Goal: Task Accomplishment & Management: Complete application form

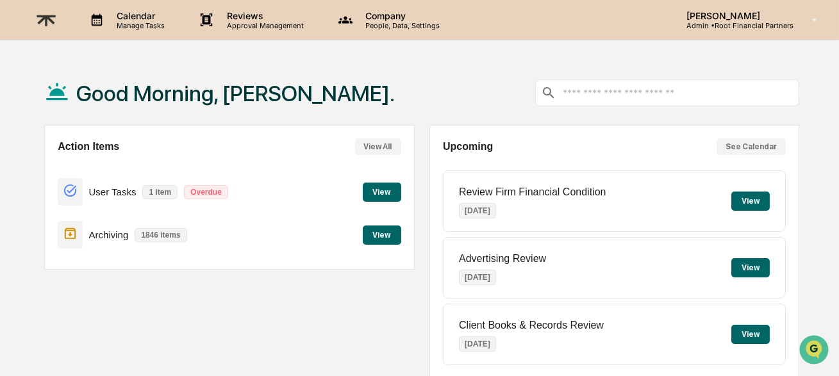
click at [750, 201] on button "View" at bounding box center [751, 201] width 38 height 19
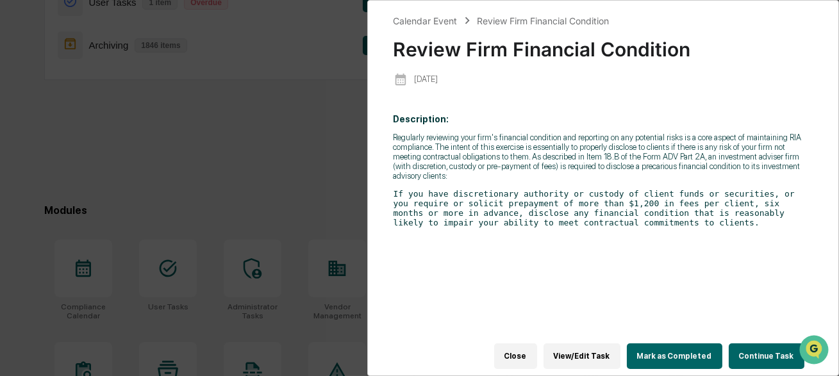
scroll to position [189, 0]
click at [674, 358] on button "Mark as Completed" at bounding box center [675, 357] width 96 height 26
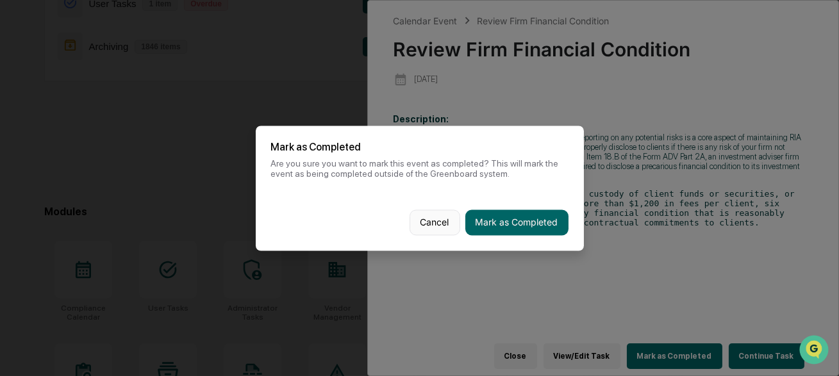
click at [435, 227] on button "Cancel" at bounding box center [435, 223] width 51 height 26
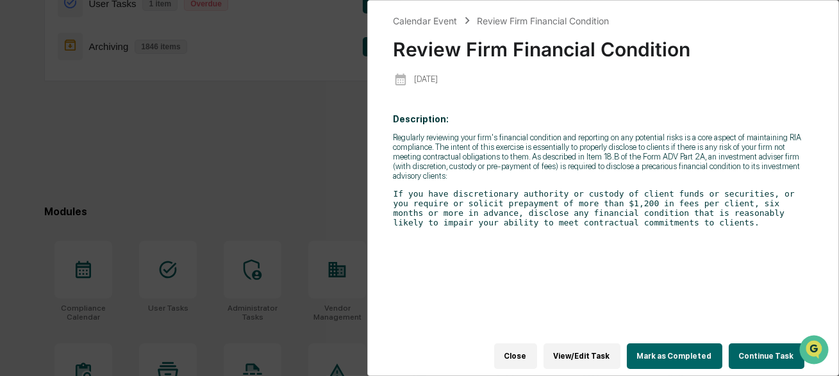
click at [744, 353] on button "Continue Task" at bounding box center [767, 357] width 76 height 26
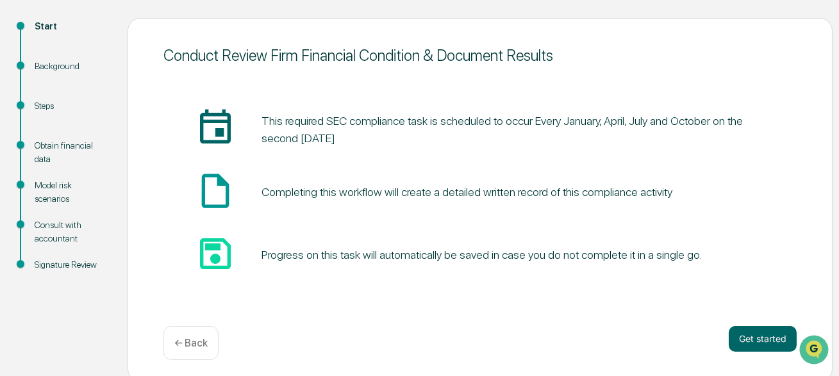
scroll to position [140, 0]
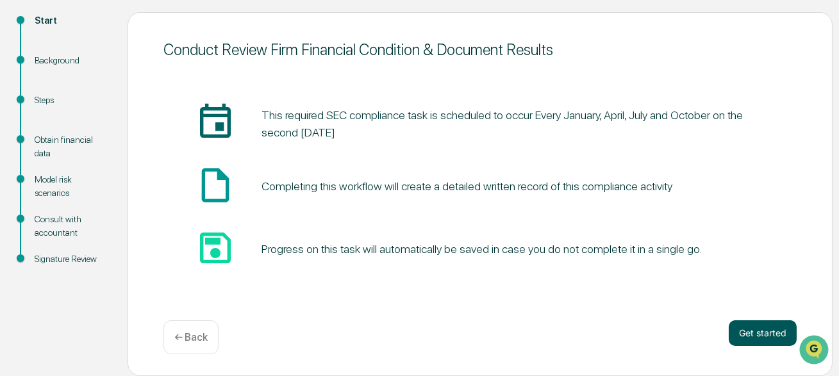
click at [747, 342] on button "Get started" at bounding box center [763, 334] width 68 height 26
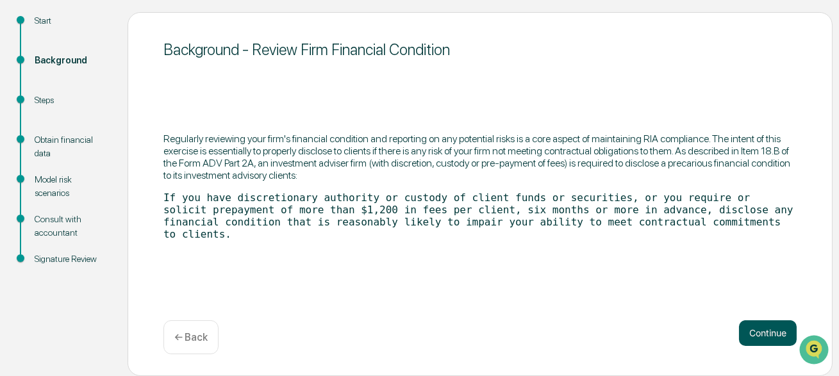
click at [756, 332] on button "Continue" at bounding box center [768, 334] width 58 height 26
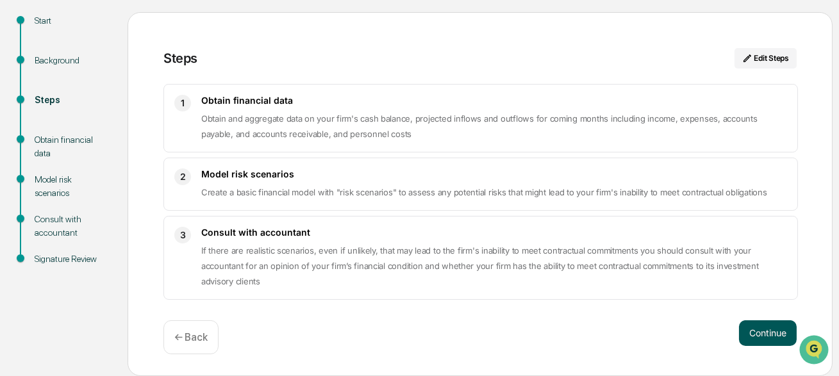
click at [748, 342] on button "Continue" at bounding box center [768, 334] width 58 height 26
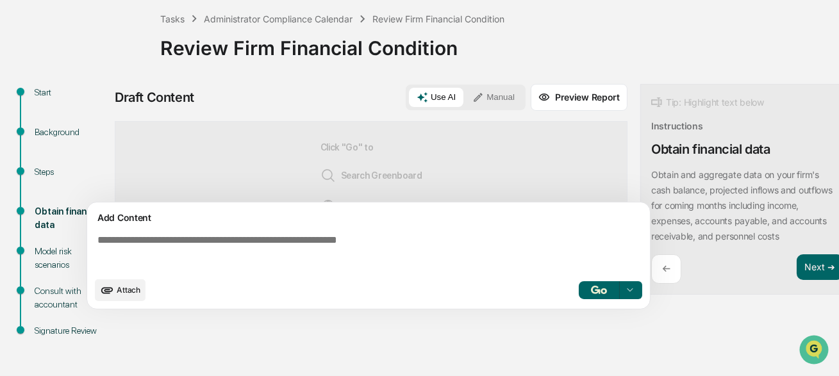
scroll to position [69, 0]
click at [632, 285] on div at bounding box center [630, 290] width 21 height 21
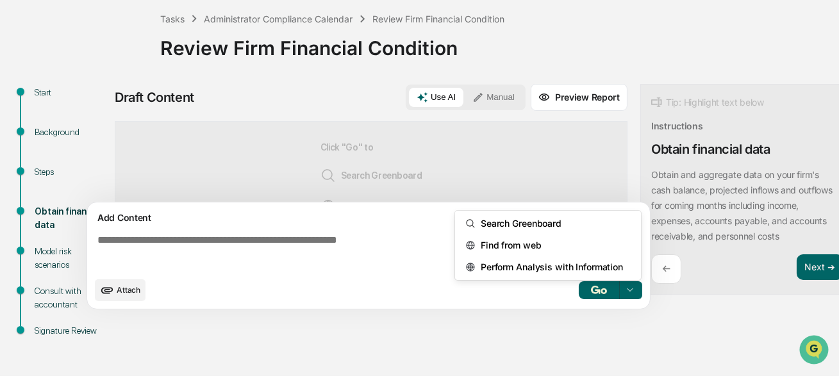
click at [632, 288] on icon at bounding box center [630, 290] width 10 height 10
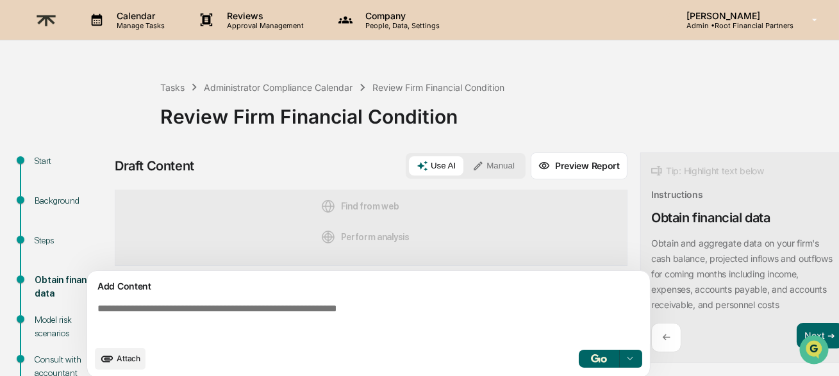
click at [464, 204] on div "Click "Go" to Search Greenboard Find from web Perform analysis" at bounding box center [371, 193] width 513 height 145
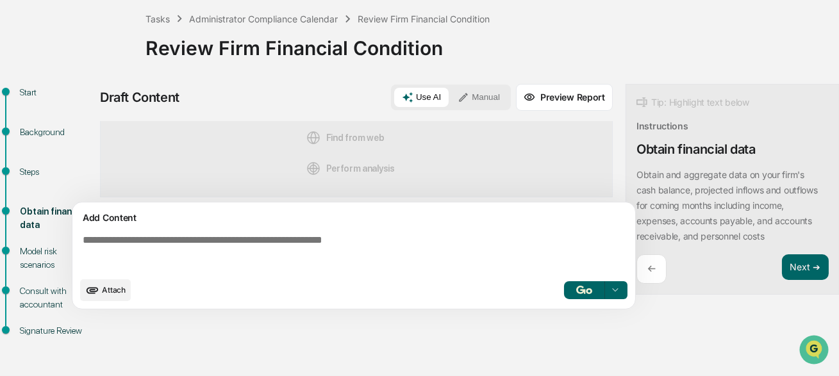
scroll to position [0, 15]
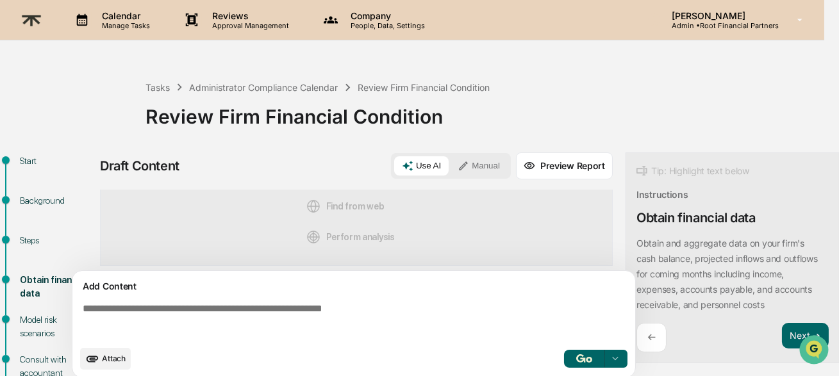
click at [666, 78] on div "Tasks Administrator Compliance Calendar Review Firm Financial Condition Review …" at bounding box center [482, 107] width 673 height 92
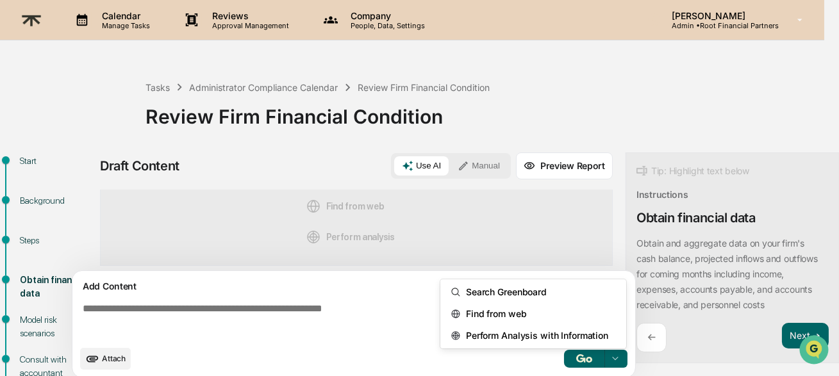
click at [620, 360] on icon at bounding box center [615, 359] width 10 height 10
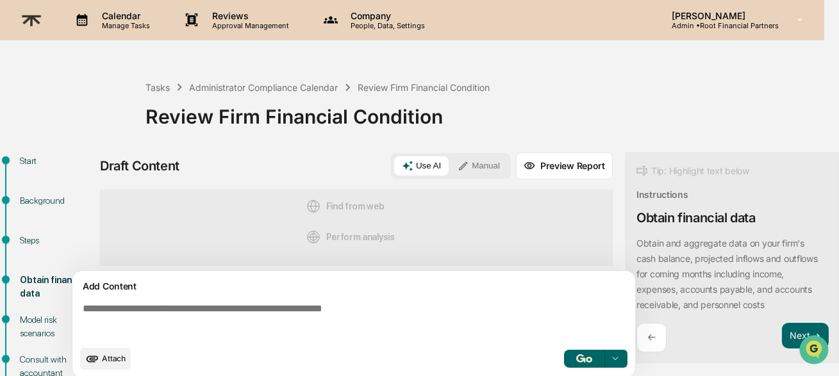
click at [676, 113] on div "Review Firm Financial Condition" at bounding box center [482, 111] width 673 height 33
click at [439, 231] on div "Click "Go" to Search Greenboard Find from web Perform analysis" at bounding box center [356, 189] width 513 height 145
click at [487, 169] on button "Manual" at bounding box center [479, 165] width 58 height 19
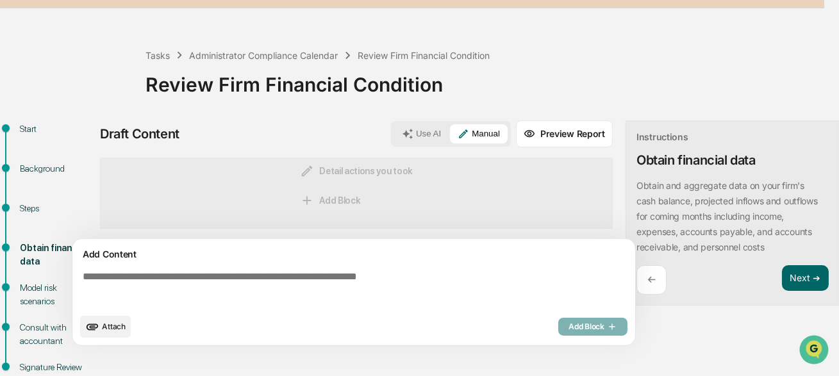
scroll to position [33, 15]
click at [383, 276] on textarea at bounding box center [357, 288] width 558 height 46
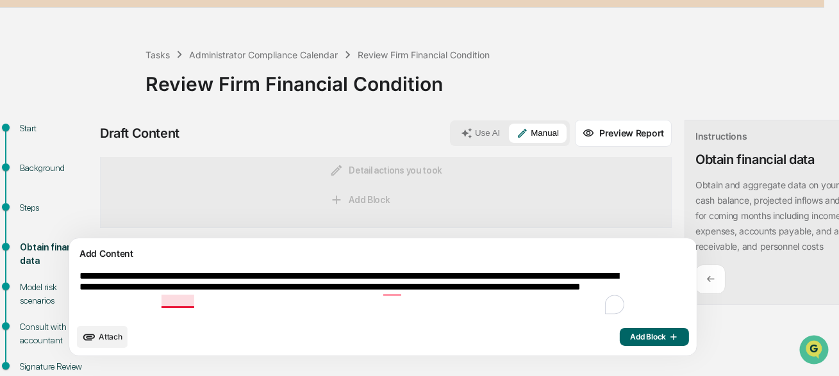
click at [179, 299] on textarea "**********" at bounding box center [353, 293] width 558 height 57
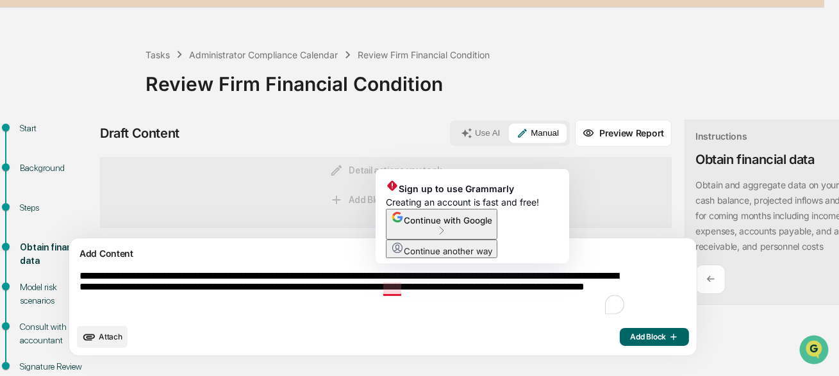
click at [401, 301] on textarea "**********" at bounding box center [353, 293] width 558 height 57
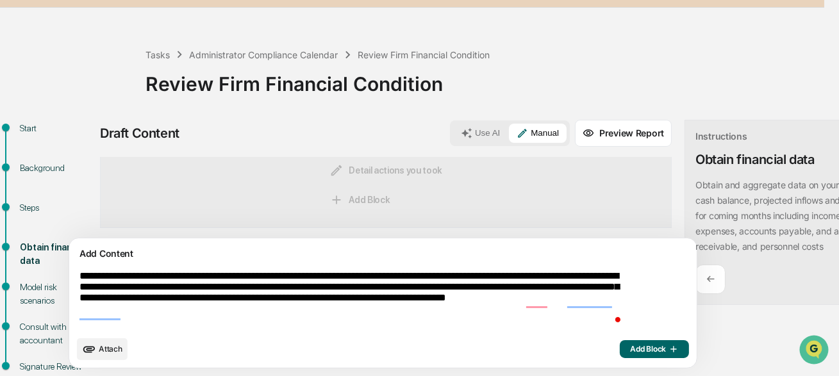
type textarea "**********"
click at [630, 351] on span "Add Block" at bounding box center [654, 349] width 49 height 10
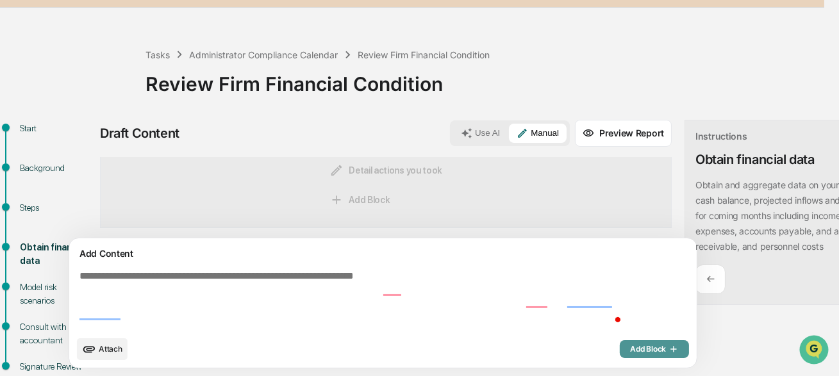
scroll to position [22, 0]
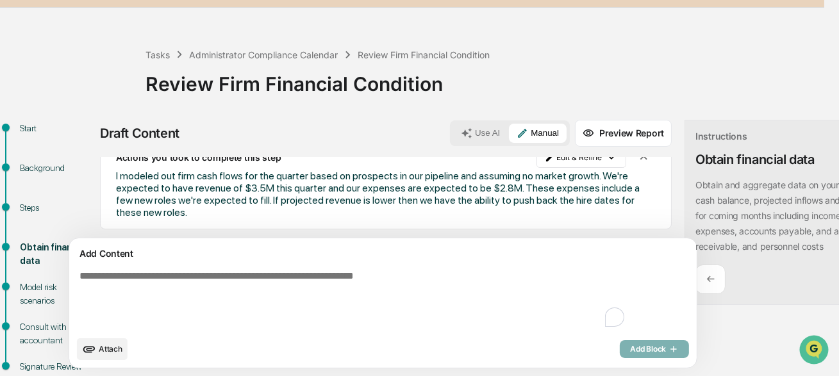
click at [484, 280] on textarea "To enrich screen reader interactions, please activate Accessibility in Grammarl…" at bounding box center [353, 299] width 558 height 69
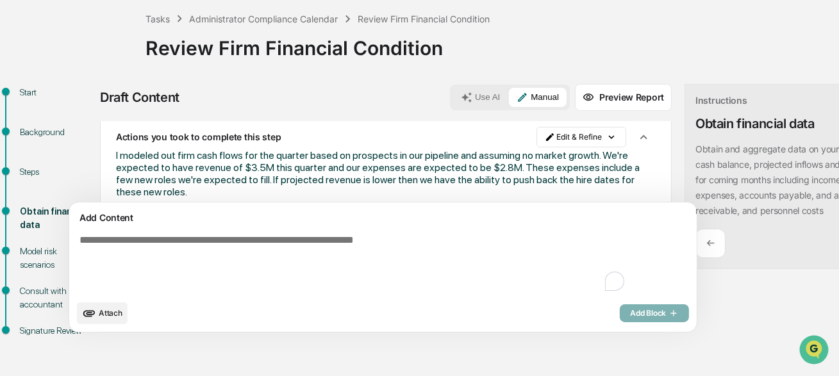
scroll to position [8, 0]
click at [601, 155] on div "Actions you took to complete this step Edit & Refine I modeled out firm cash fl…" at bounding box center [386, 160] width 572 height 95
click at [92, 151] on div "Background" at bounding box center [56, 148] width 93 height 40
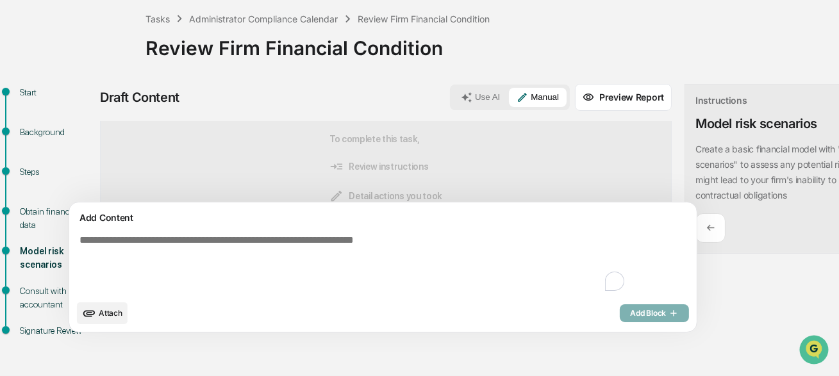
click at [395, 254] on textarea "To enrich screen reader interactions, please activate Accessibility in Grammarl…" at bounding box center [353, 264] width 558 height 69
click at [453, 99] on button "Use AI" at bounding box center [480, 97] width 55 height 19
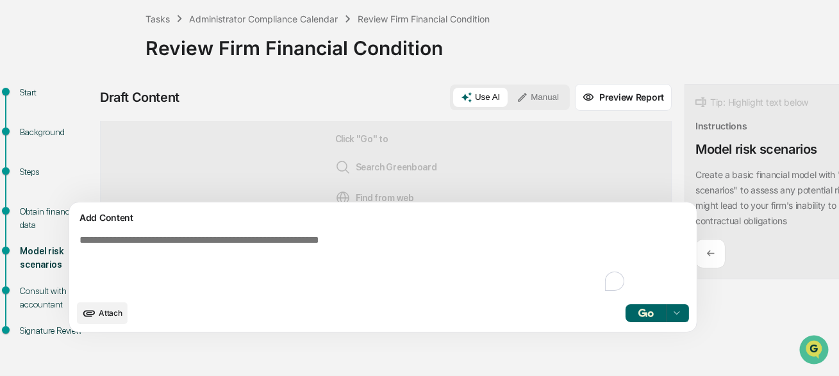
click at [509, 97] on button "Manual" at bounding box center [538, 97] width 58 height 19
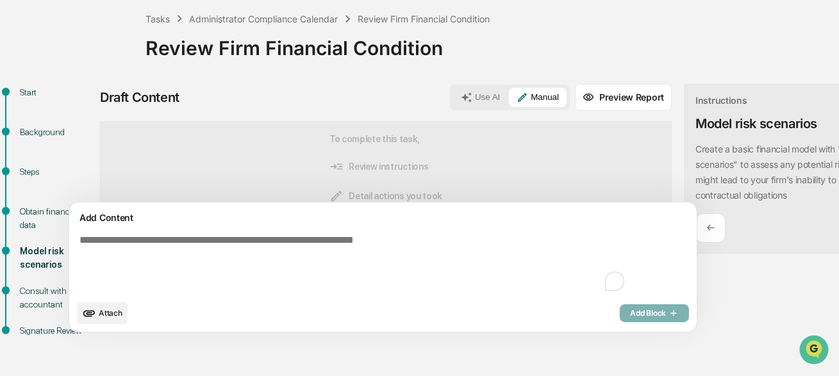
click at [342, 269] on textarea "To enrich screen reader interactions, please activate Accessibility in Grammarl…" at bounding box center [353, 264] width 558 height 69
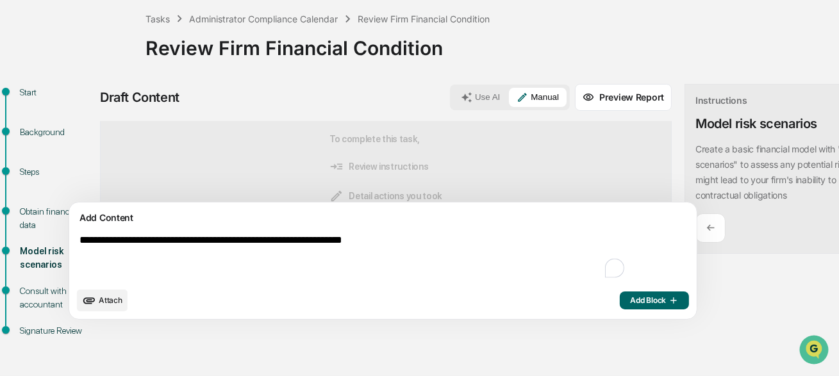
drag, startPoint x: 83, startPoint y: 241, endPoint x: 417, endPoint y: 239, distance: 334.7
click at [417, 239] on textarea "**********" at bounding box center [353, 258] width 558 height 56
click at [430, 240] on textarea "**********" at bounding box center [353, 258] width 558 height 56
click at [144, 244] on textarea "**********" at bounding box center [353, 258] width 558 height 56
click at [497, 244] on textarea "**********" at bounding box center [353, 258] width 558 height 56
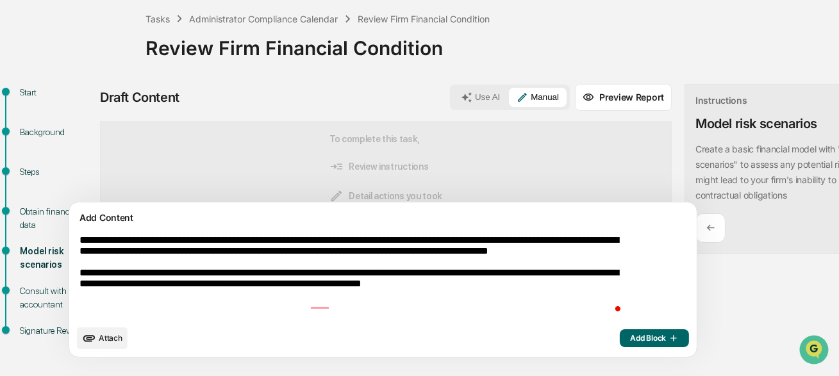
click at [405, 274] on textarea "**********" at bounding box center [353, 277] width 558 height 94
click at [310, 281] on textarea "**********" at bounding box center [353, 277] width 558 height 94
click at [315, 268] on textarea "**********" at bounding box center [353, 277] width 558 height 94
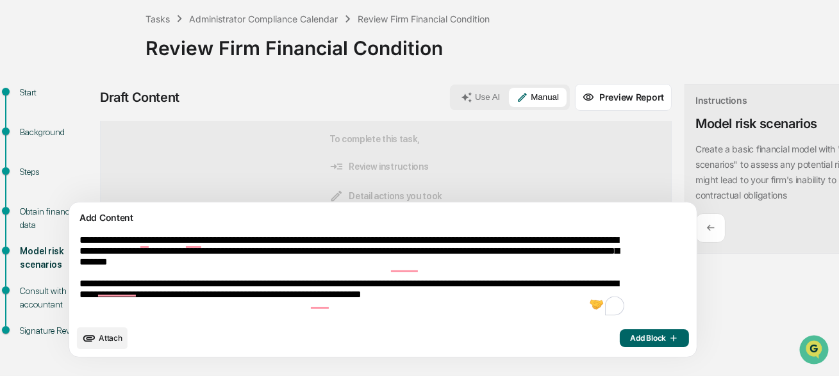
type textarea "**********"
click at [630, 335] on span "Add Block" at bounding box center [654, 338] width 49 height 10
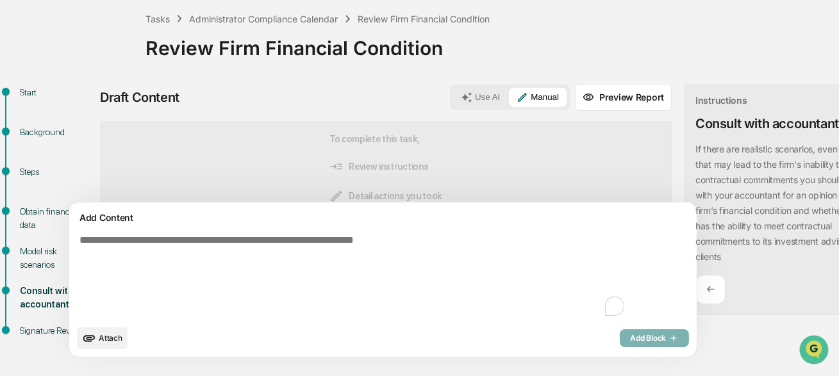
click at [321, 229] on div "Add Content Attach Add Block" at bounding box center [383, 280] width 628 height 155
click at [312, 244] on textarea "To enrich screen reader interactions, please activate Accessibility in Grammarl…" at bounding box center [353, 277] width 558 height 94
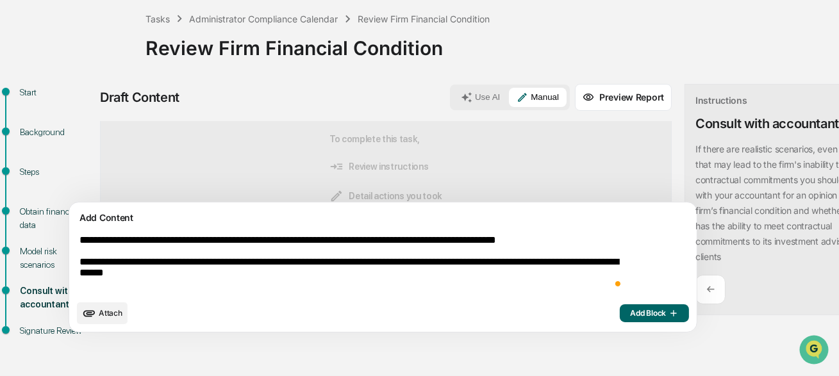
type textarea "**********"
click at [575, 323] on div "Attach Add Block" at bounding box center [383, 314] width 612 height 22
click at [620, 319] on button "Add Block" at bounding box center [654, 314] width 69 height 18
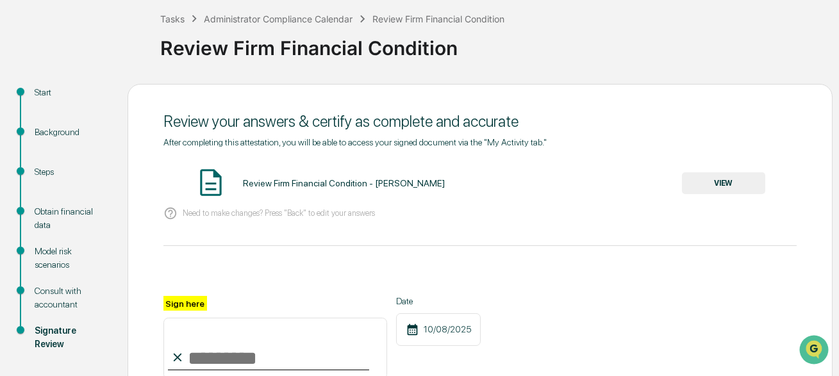
scroll to position [213, 0]
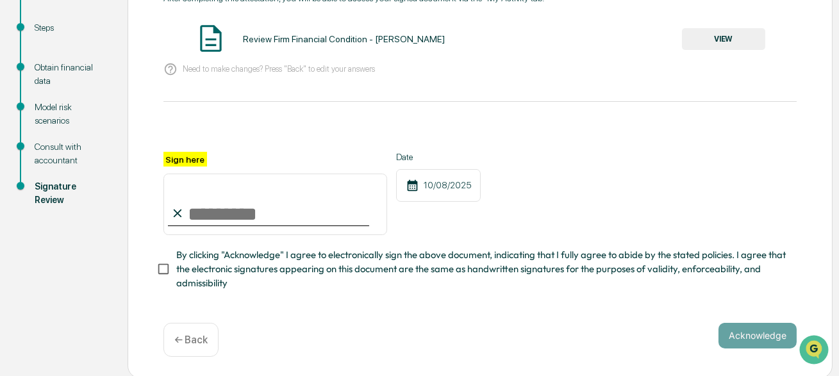
click at [208, 216] on input "Sign here" at bounding box center [276, 205] width 224 height 62
type input "**********"
click at [508, 142] on div at bounding box center [481, 136] width 634 height 31
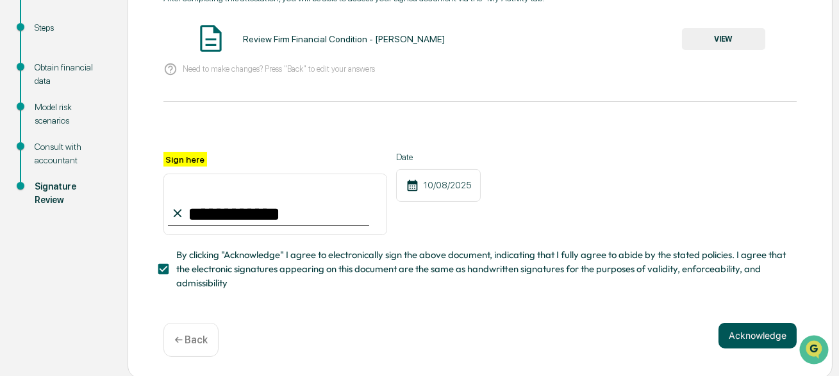
click at [752, 328] on button "Acknowledge" at bounding box center [758, 336] width 78 height 26
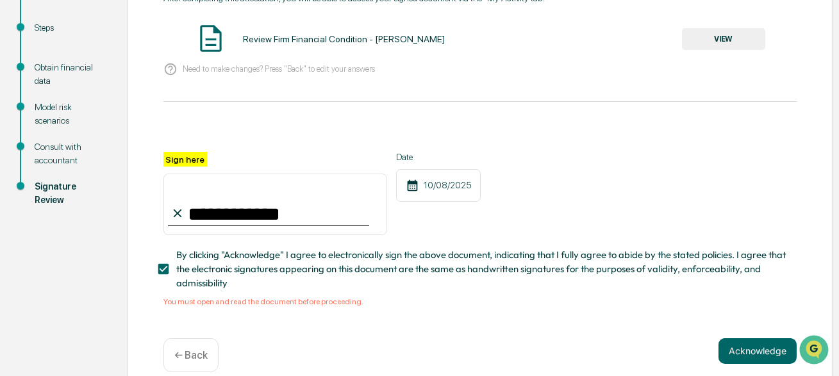
click at [419, 194] on div "10/08/2025" at bounding box center [438, 185] width 85 height 33
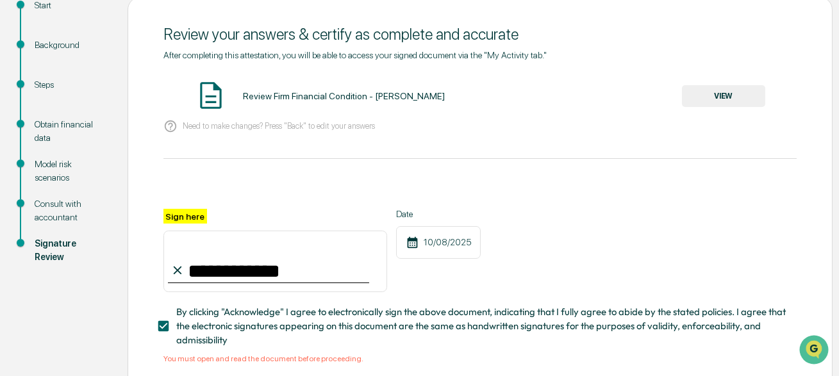
scroll to position [99, 0]
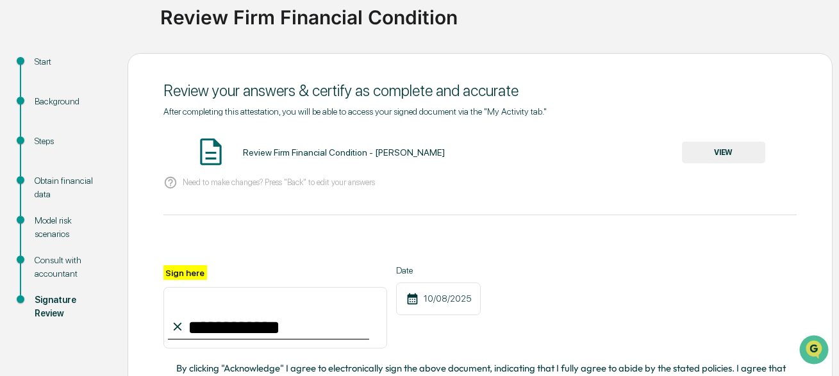
click at [710, 132] on div "**********" at bounding box center [481, 263] width 634 height 314
click at [710, 162] on button "VIEW" at bounding box center [723, 153] width 83 height 22
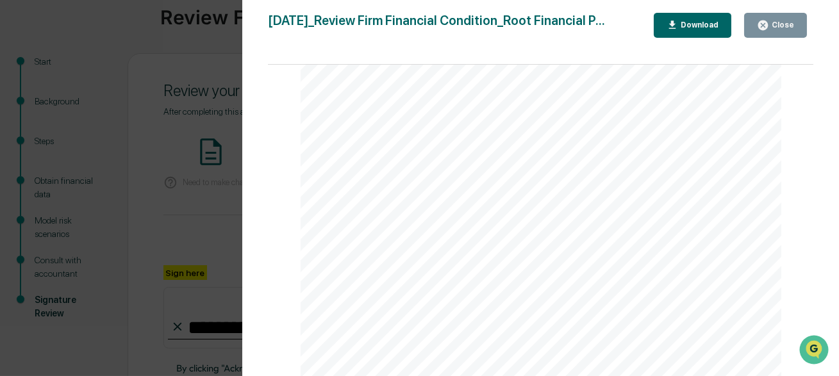
scroll to position [59, 0]
click at [772, 34] on button "Close" at bounding box center [775, 25] width 63 height 25
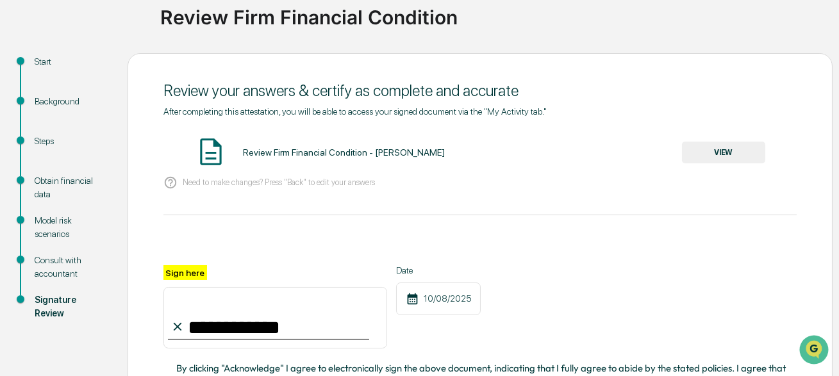
scroll to position [229, 0]
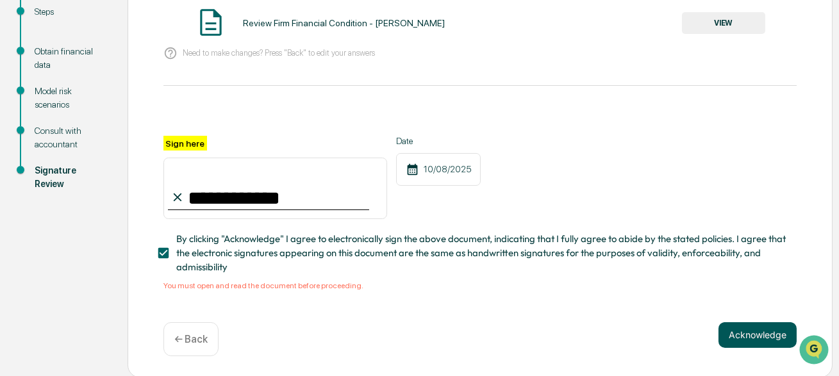
click at [719, 330] on button "Acknowledge" at bounding box center [758, 336] width 78 height 26
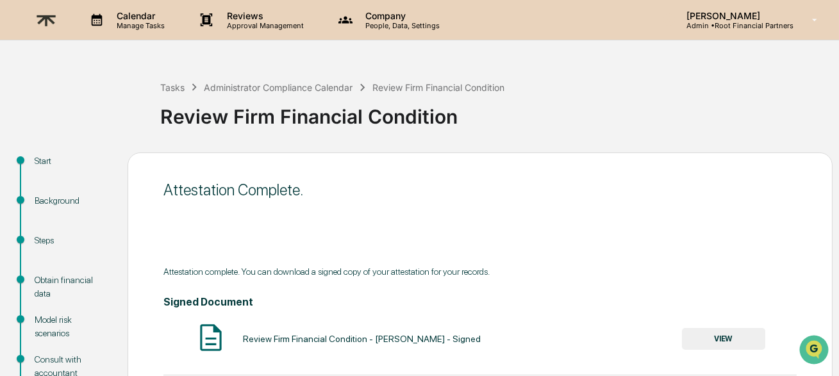
scroll to position [140, 0]
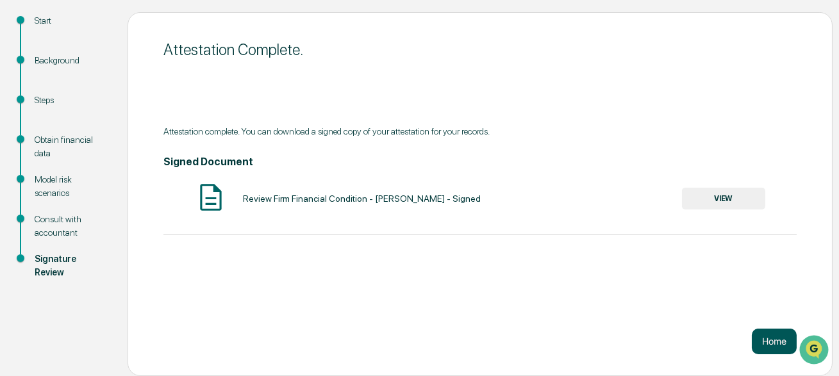
click at [771, 343] on button "Home" at bounding box center [774, 342] width 45 height 26
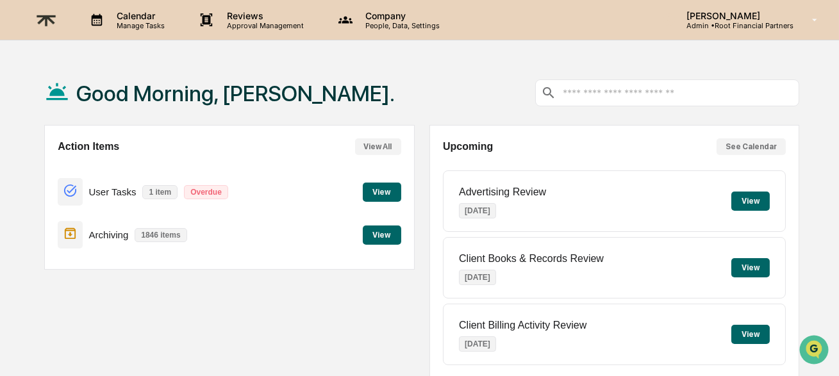
click at [386, 194] on button "View" at bounding box center [382, 192] width 38 height 19
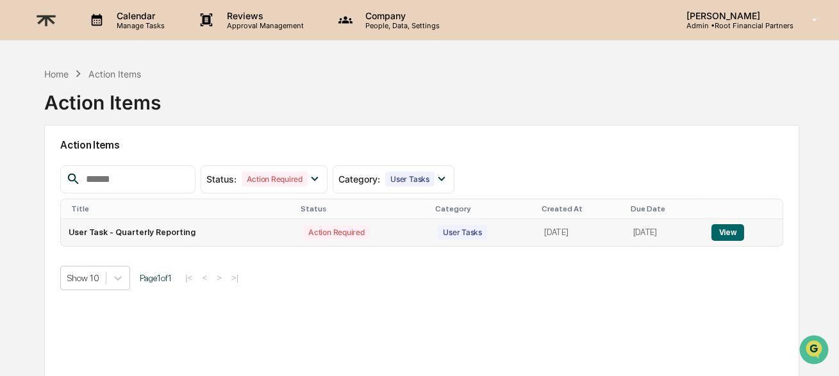
click at [722, 237] on button "View" at bounding box center [728, 232] width 33 height 17
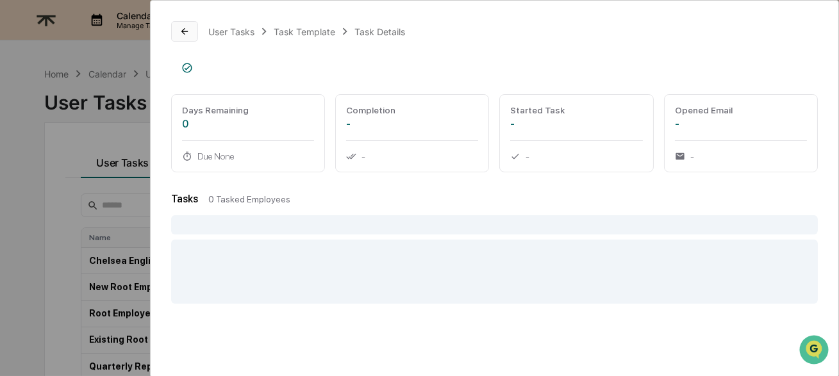
click at [177, 33] on button at bounding box center [184, 31] width 27 height 21
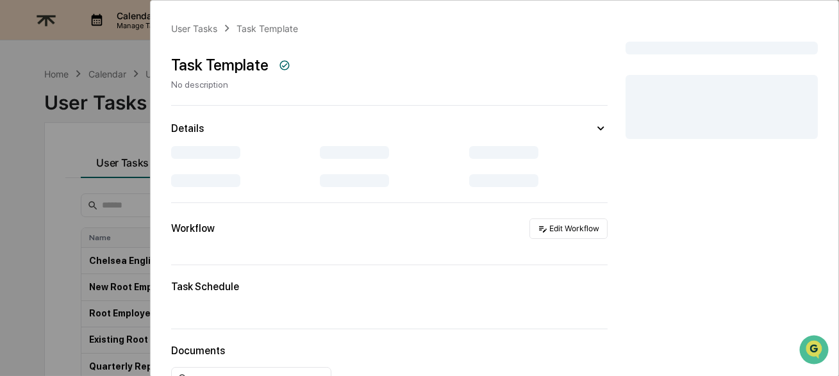
click at [98, 57] on div "User Tasks Task Template Task Template No description Details Workflow Edit Wor…" at bounding box center [419, 188] width 839 height 376
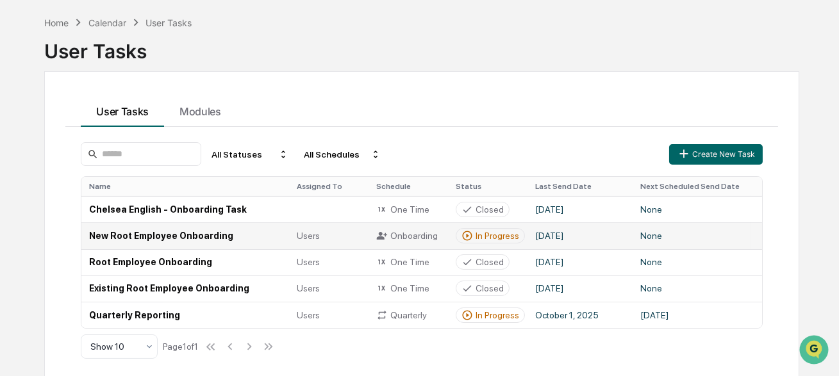
scroll to position [51, 0]
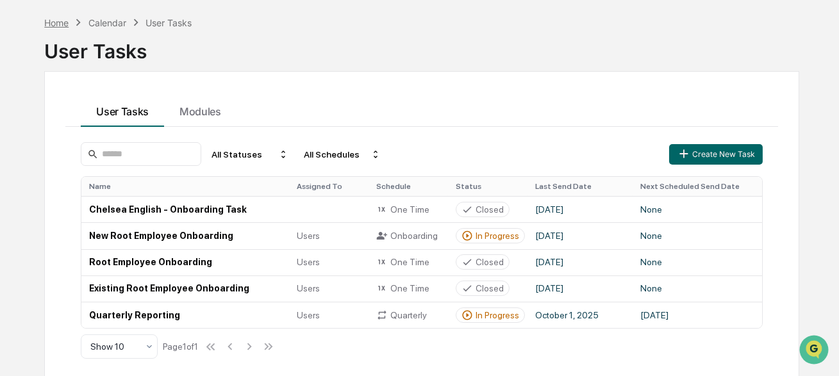
click at [66, 23] on div "Home" at bounding box center [56, 22] width 24 height 11
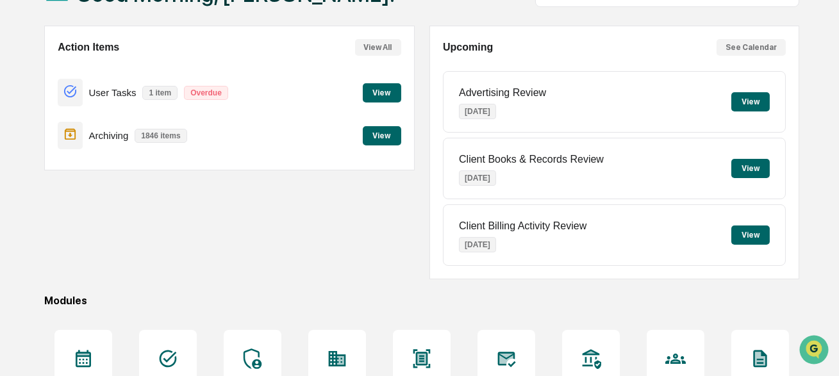
scroll to position [178, 0]
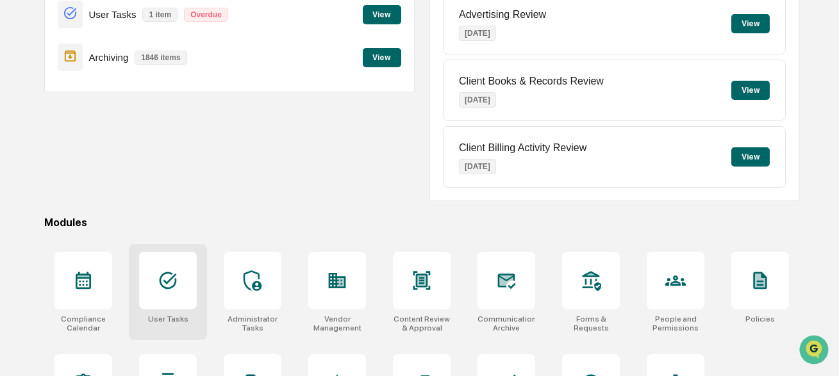
click at [189, 287] on div at bounding box center [168, 281] width 58 height 58
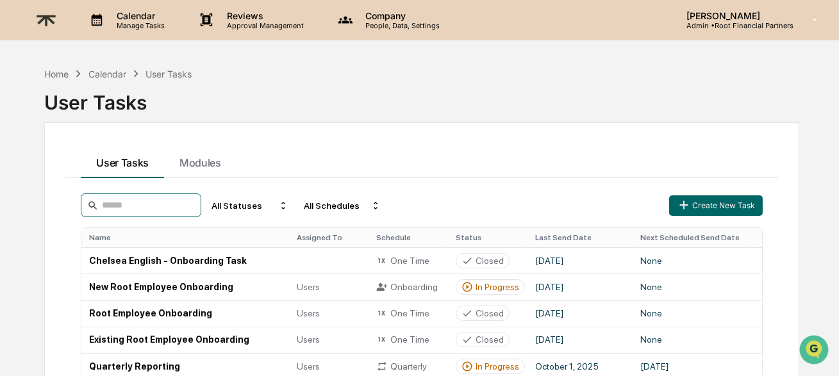
click at [180, 198] on input at bounding box center [141, 206] width 121 height 24
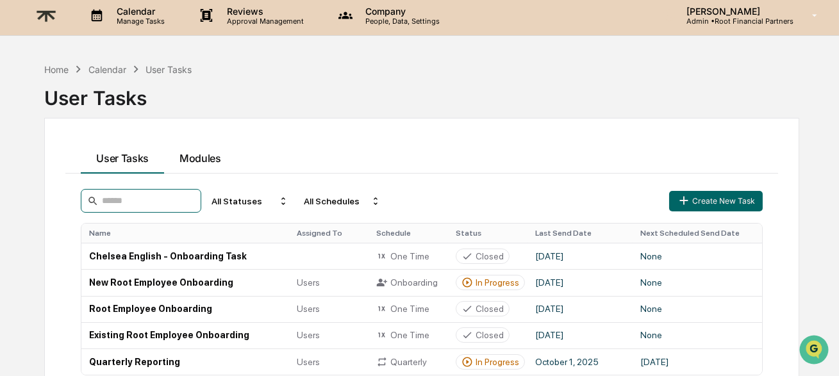
scroll to position [6, 0]
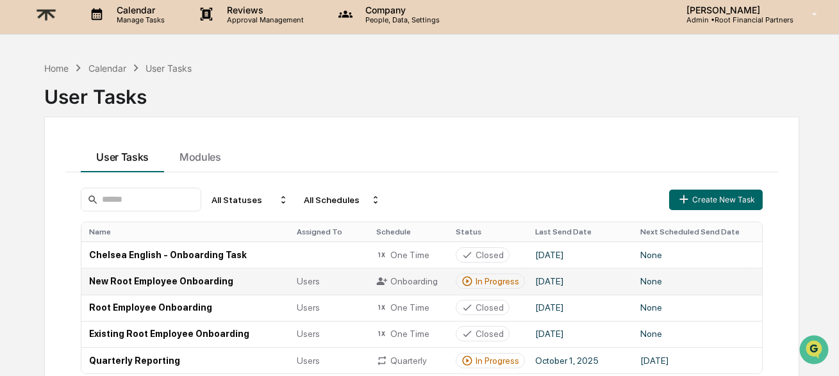
click at [162, 283] on td "New Root Employee Onboarding" at bounding box center [185, 281] width 208 height 26
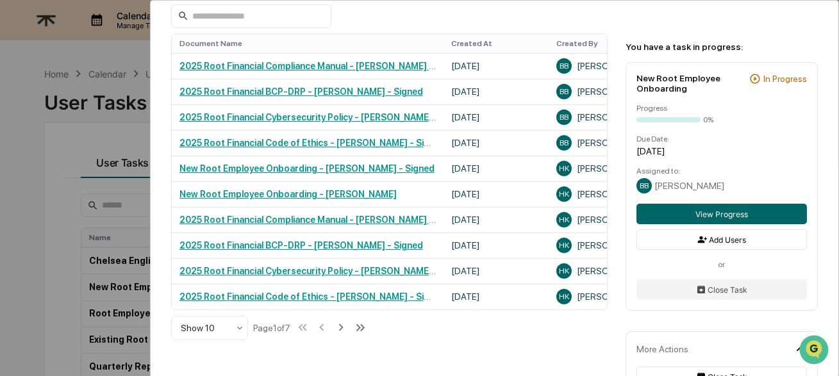
click at [111, 46] on div "User Tasks New Root Employee Onboarding New Root Employee Onboarding Active No …" at bounding box center [419, 188] width 839 height 376
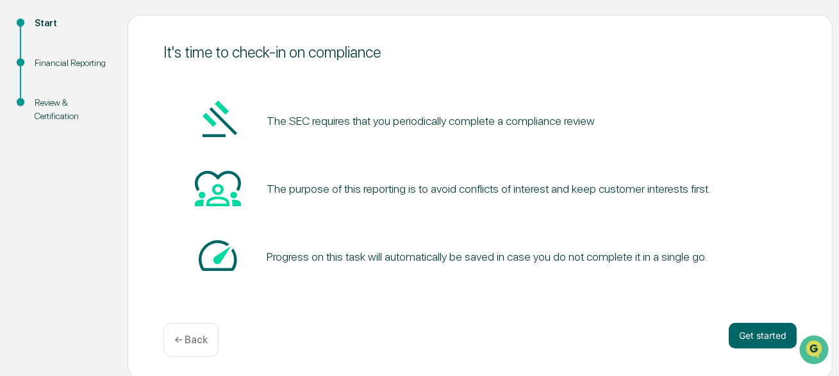
scroll to position [140, 0]
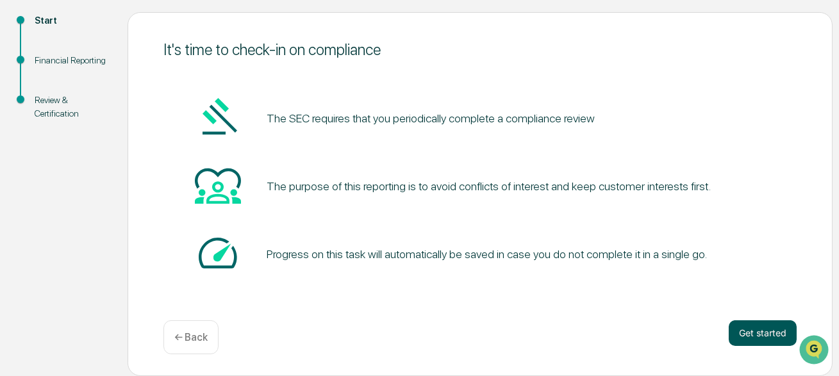
click at [745, 334] on button "Get started" at bounding box center [763, 334] width 68 height 26
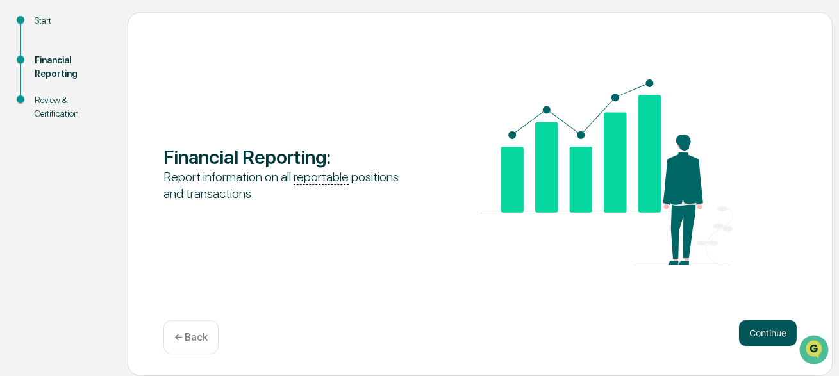
click at [749, 337] on button "Continue" at bounding box center [768, 334] width 58 height 26
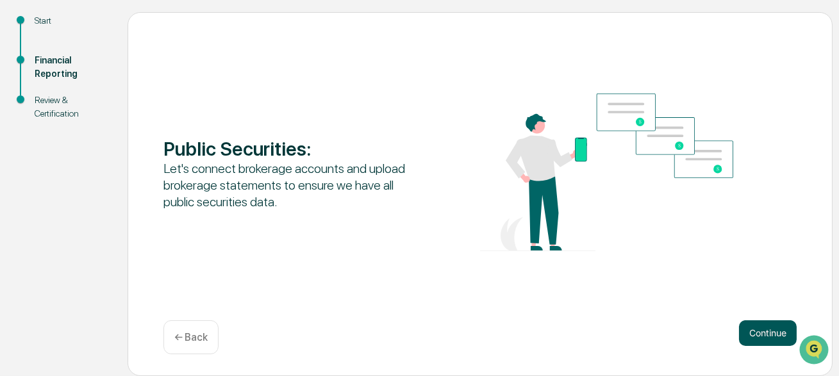
click at [749, 337] on button "Continue" at bounding box center [768, 334] width 58 height 26
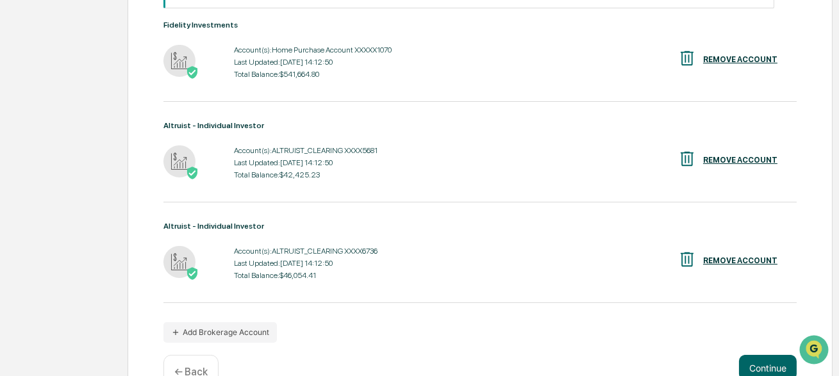
scroll to position [321, 0]
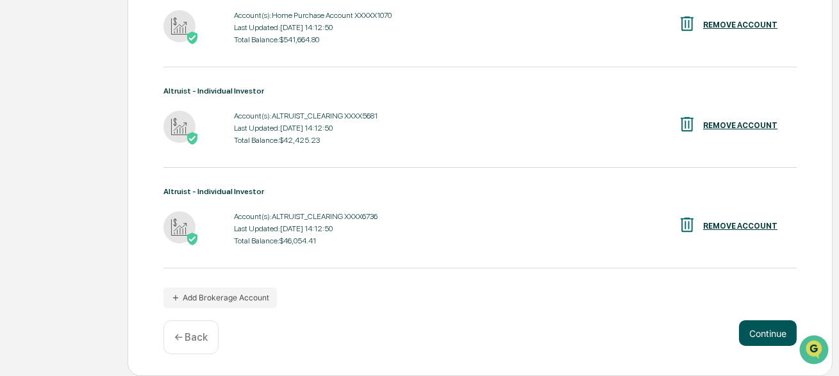
click at [769, 346] on button "Continue" at bounding box center [768, 334] width 58 height 26
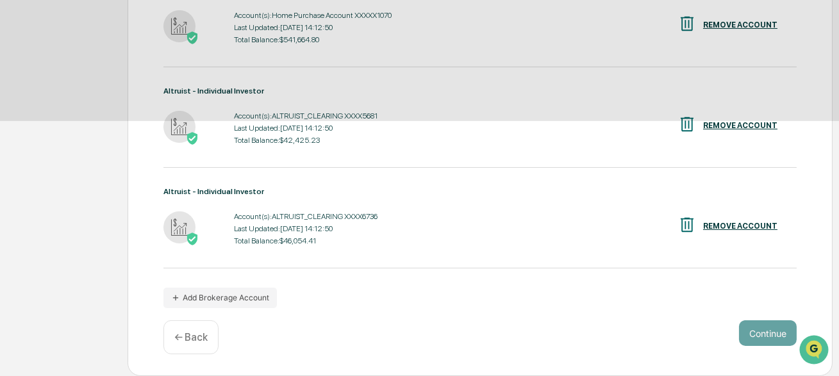
scroll to position [140, 0]
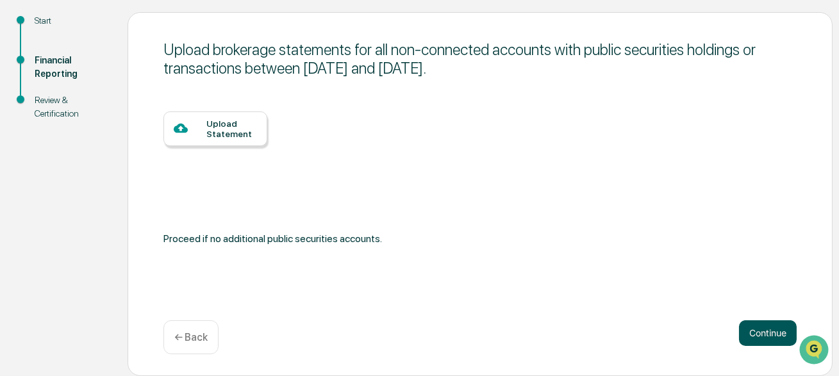
click at [756, 335] on button "Continue" at bounding box center [768, 334] width 58 height 26
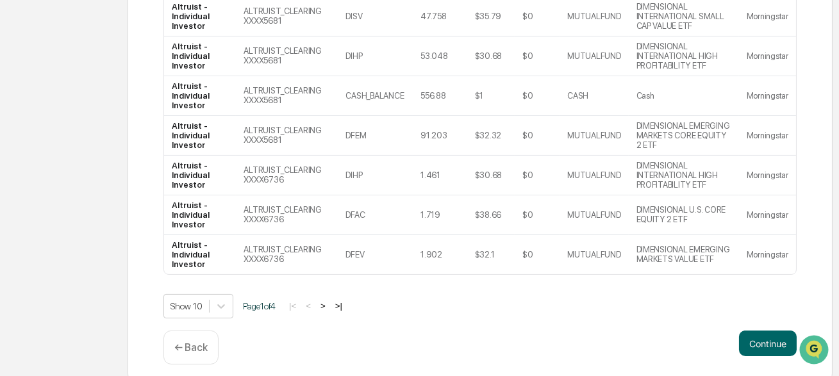
scroll to position [449, 0]
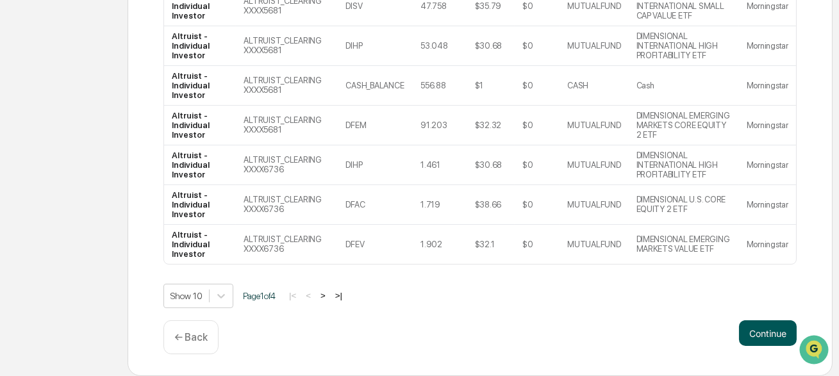
click at [776, 335] on button "Continue" at bounding box center [768, 334] width 58 height 26
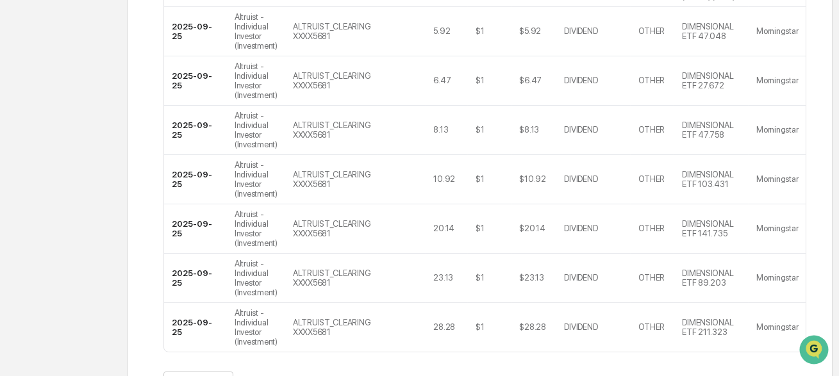
scroll to position [566, 0]
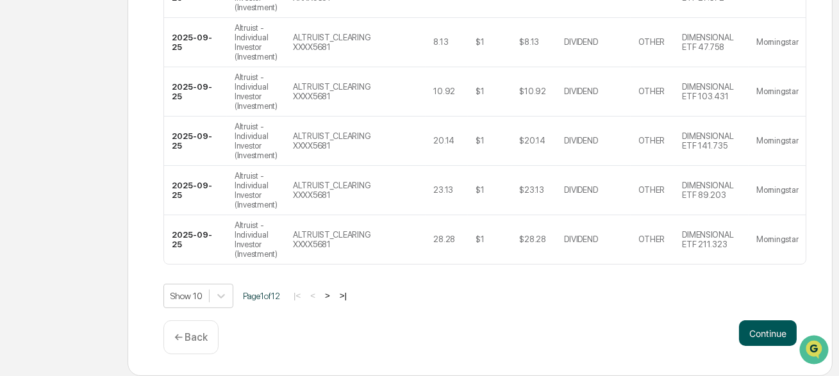
click at [764, 335] on button "Continue" at bounding box center [768, 334] width 58 height 26
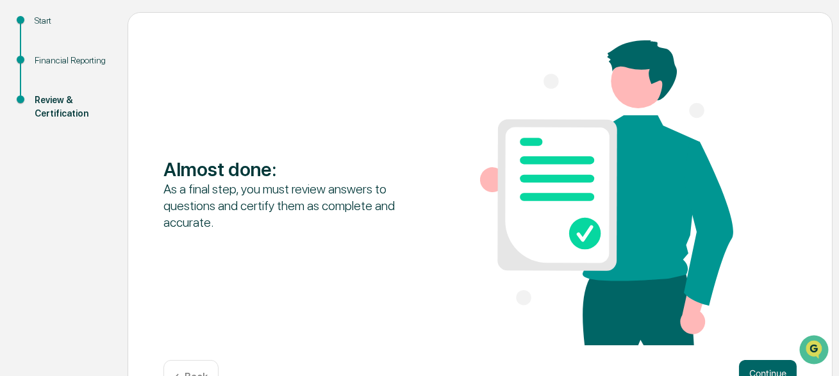
scroll to position [180, 0]
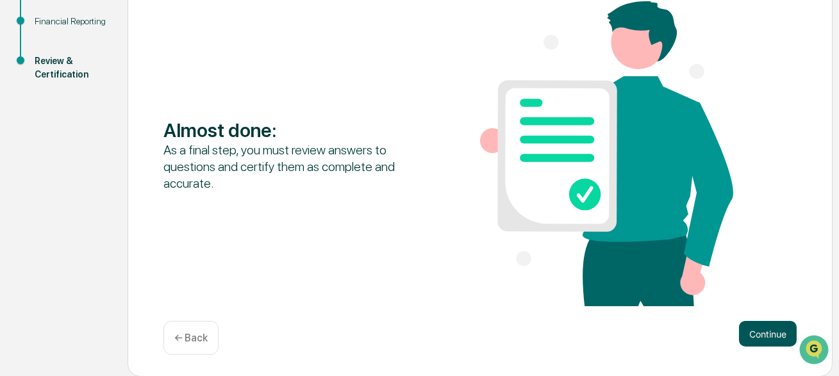
click at [760, 337] on button "Continue" at bounding box center [768, 334] width 58 height 26
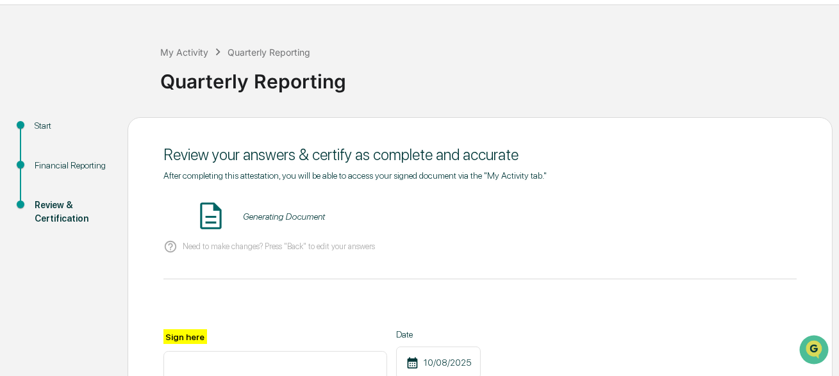
scroll to position [35, 0]
click at [742, 216] on button "VIEW" at bounding box center [723, 217] width 83 height 22
